Goal: Task Accomplishment & Management: Manage account settings

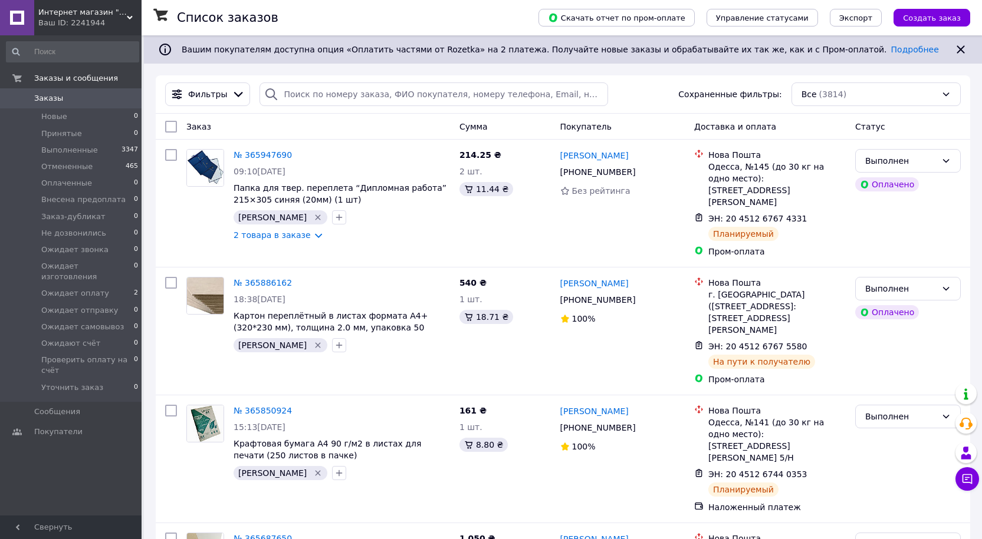
click at [107, 24] on div "Ваш ID: 2241944" at bounding box center [89, 23] width 103 height 11
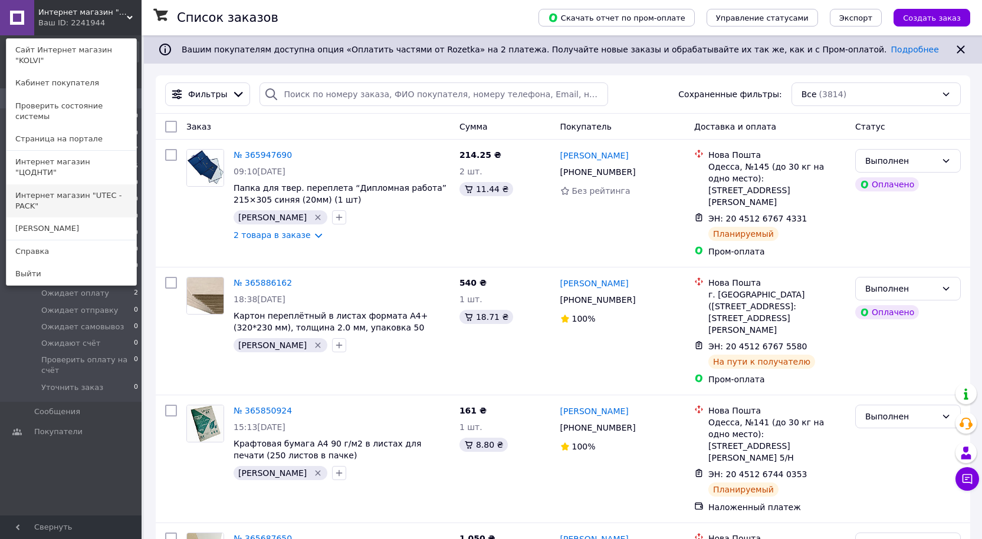
click at [98, 185] on link "Интернет магазин "UTEC - PACK"" at bounding box center [71, 201] width 130 height 33
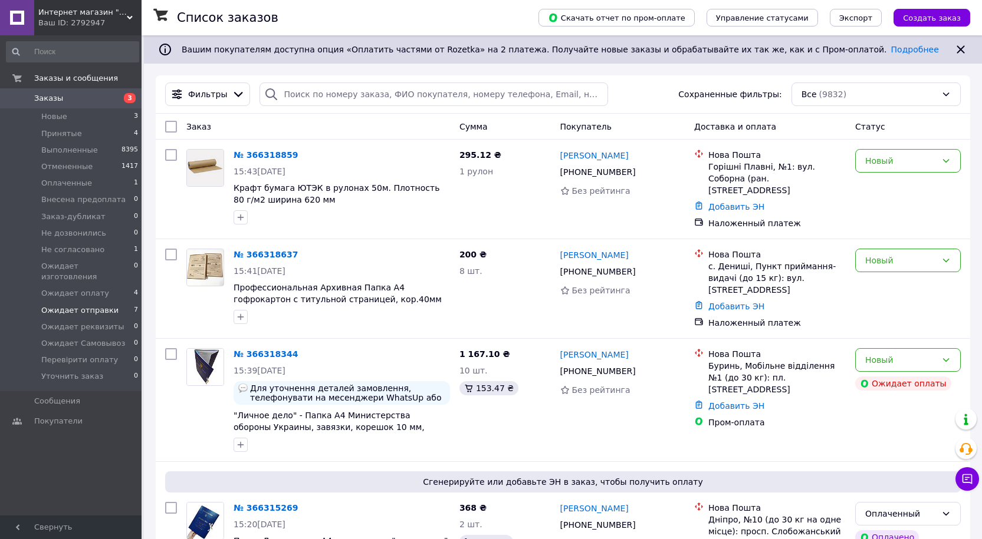
click at [50, 305] on span "Ожидает отправки" at bounding box center [79, 310] width 77 height 11
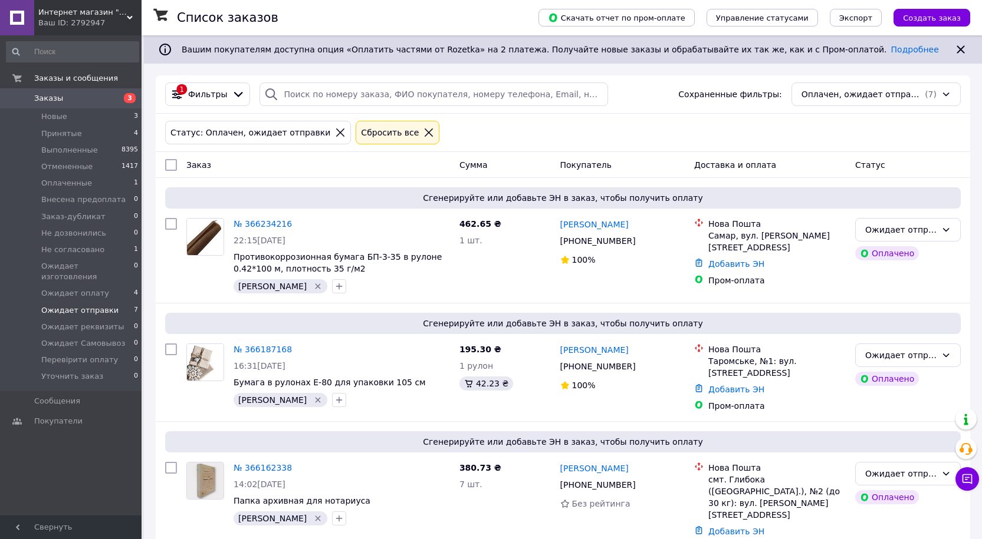
click at [83, 17] on span "Интернет магазин "UTEC - PACK"" at bounding box center [82, 12] width 88 height 11
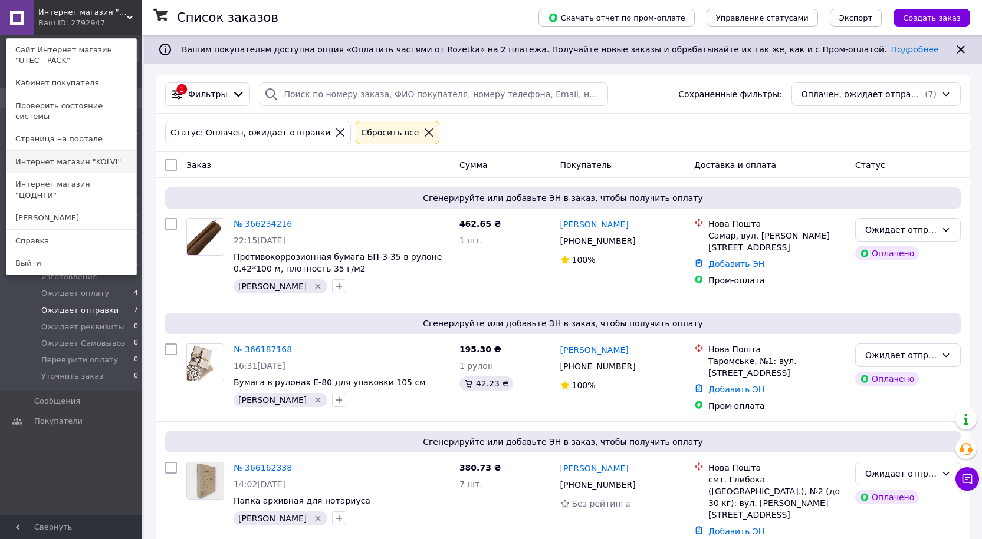
click at [72, 152] on link "Интернет магазин "KOLVI"" at bounding box center [71, 162] width 130 height 22
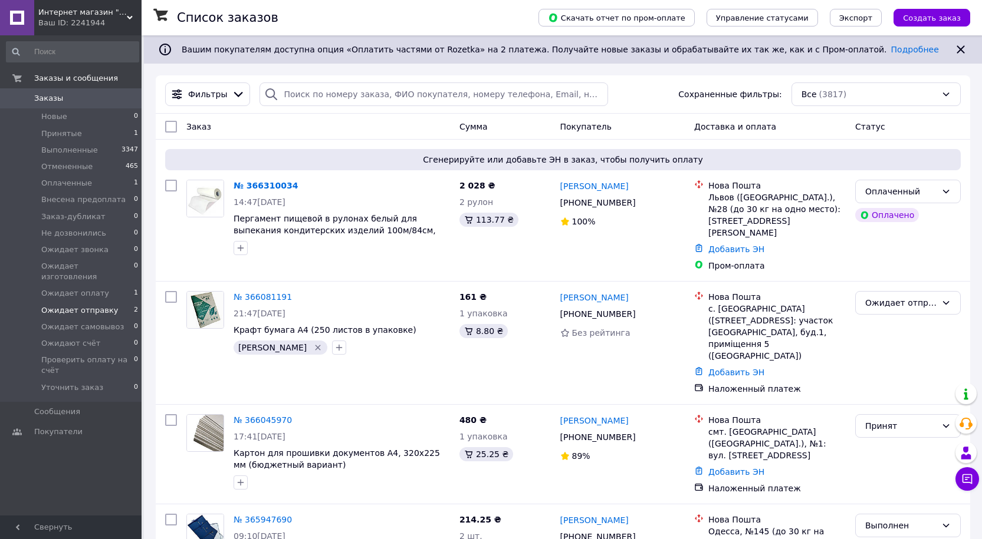
click at [97, 305] on span "Ожидает отправку" at bounding box center [79, 310] width 77 height 11
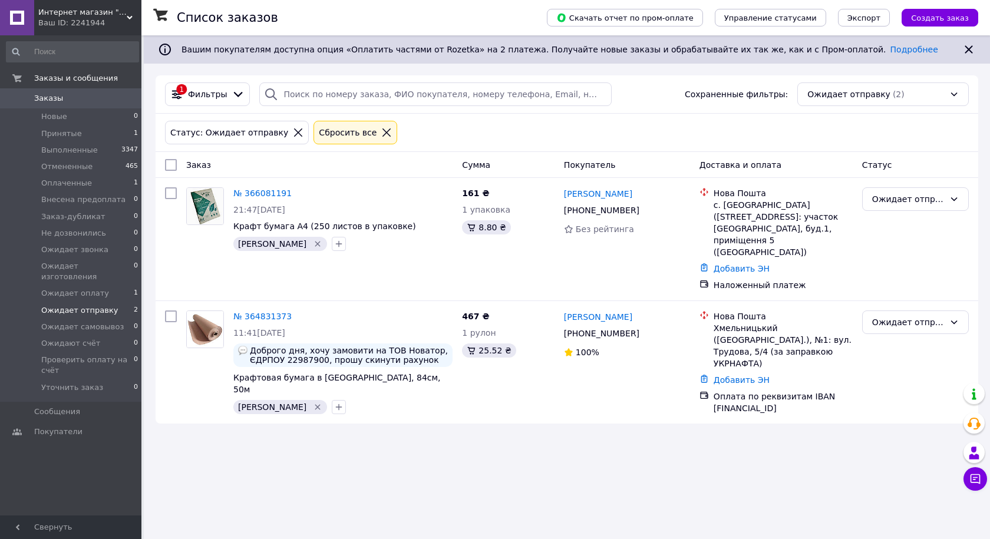
click at [75, 23] on div "Ваш ID: 2241944" at bounding box center [89, 23] width 103 height 11
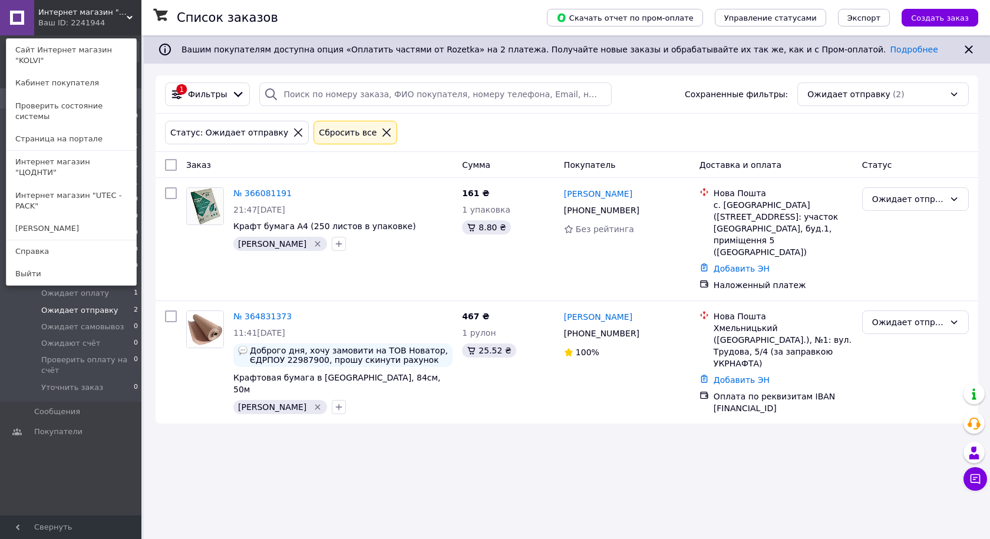
click at [80, 151] on link "Интернет магазин "ЦОДНТИ"" at bounding box center [71, 167] width 130 height 33
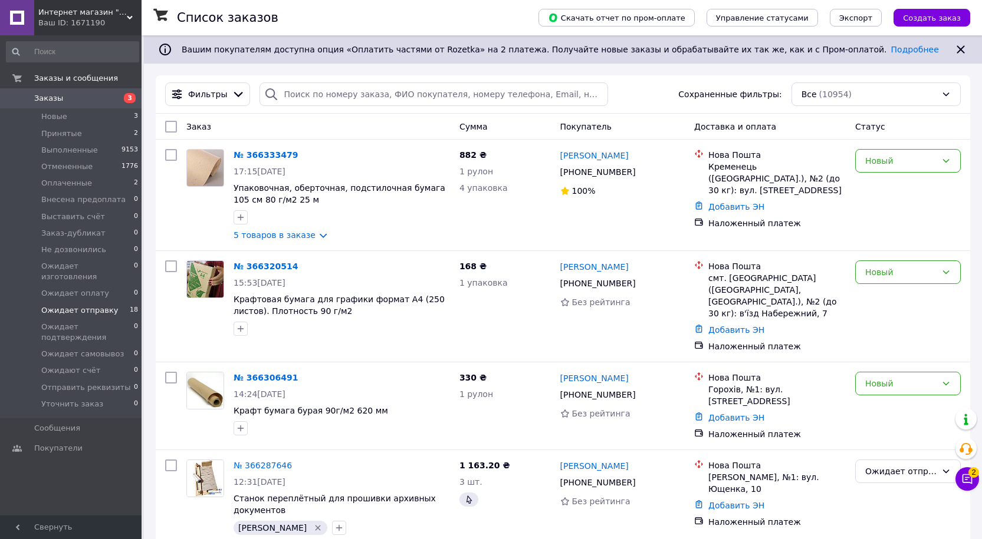
click at [75, 305] on span "Ожидает отправку" at bounding box center [79, 310] width 77 height 11
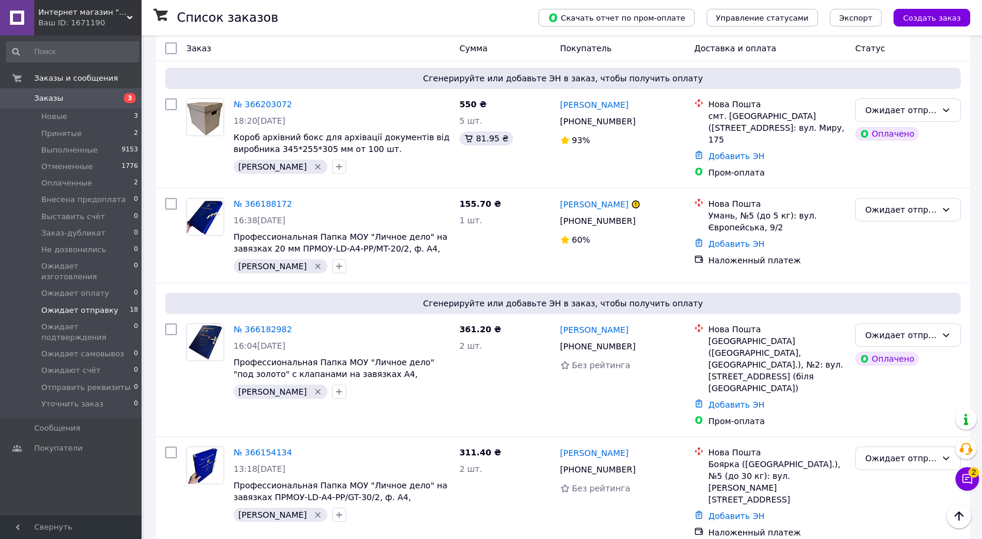
scroll to position [1126, 0]
